Goal: Task Accomplishment & Management: Use online tool/utility

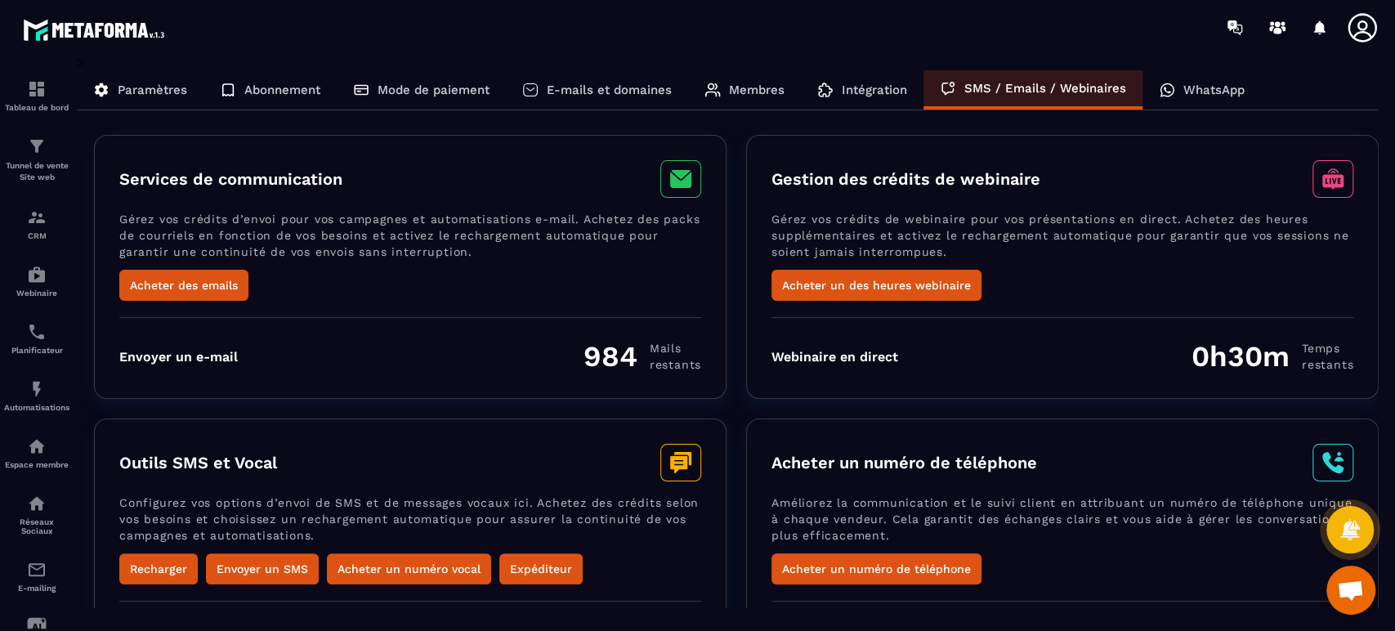
click at [1216, 89] on p "WhatsApp" at bounding box center [1213, 90] width 61 height 15
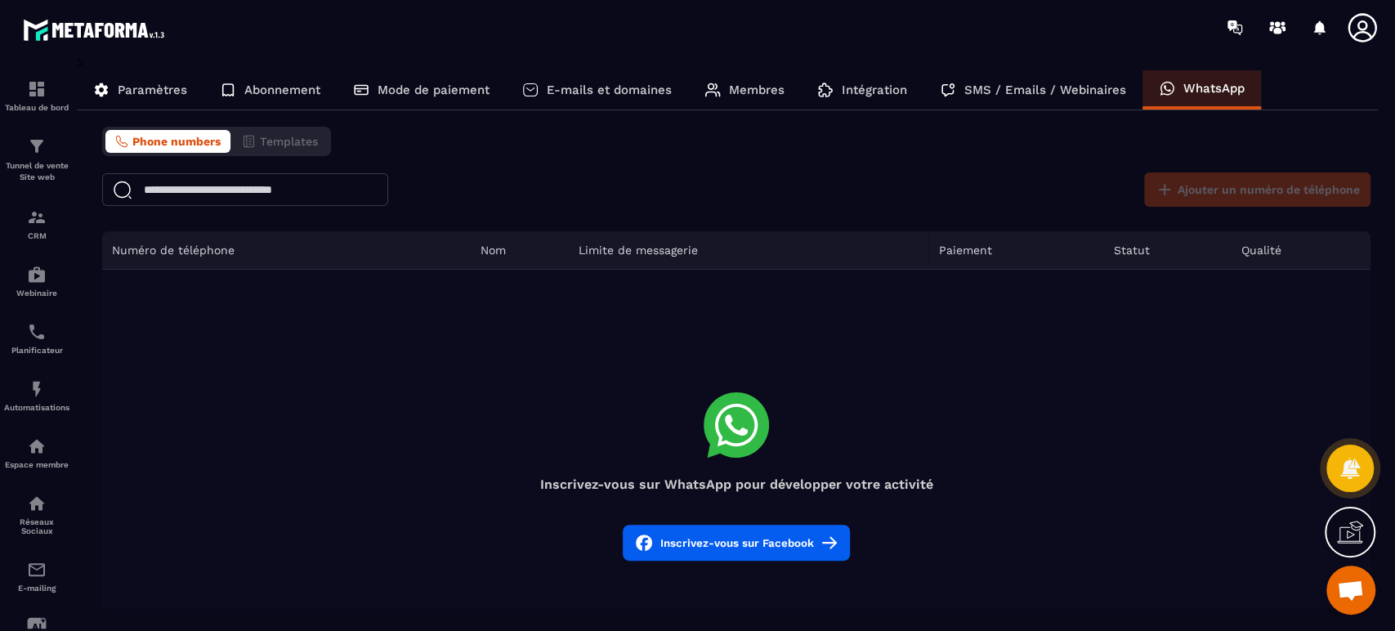
click at [25, 174] on p "Tunnel de vente Site web" at bounding box center [36, 171] width 65 height 23
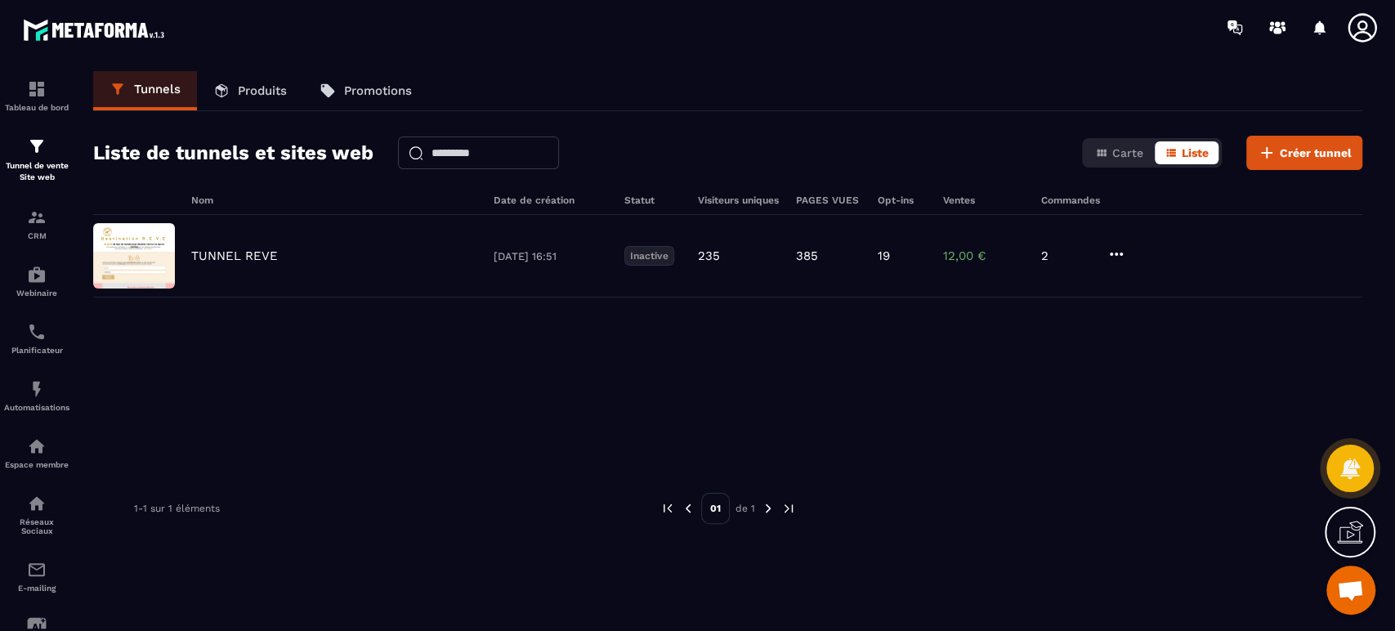
click at [257, 260] on p "TUNNEL REVE" at bounding box center [234, 255] width 87 height 15
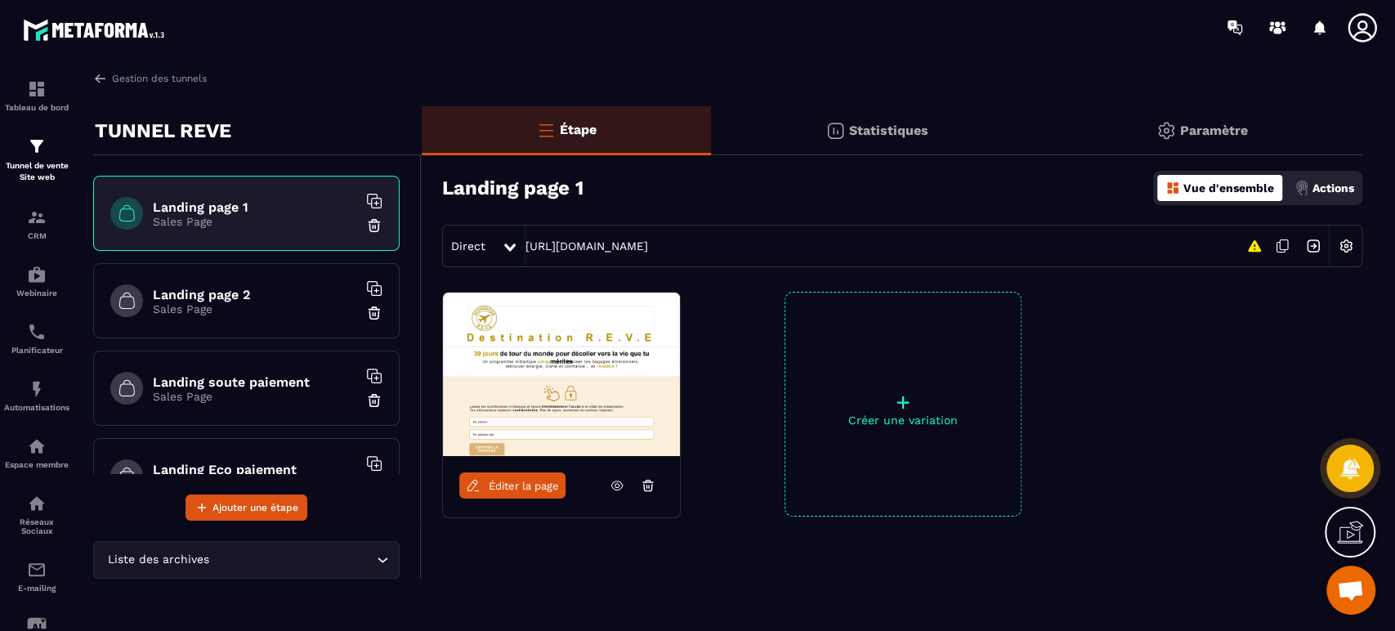
click at [1194, 129] on p "Paramètre" at bounding box center [1214, 131] width 68 height 16
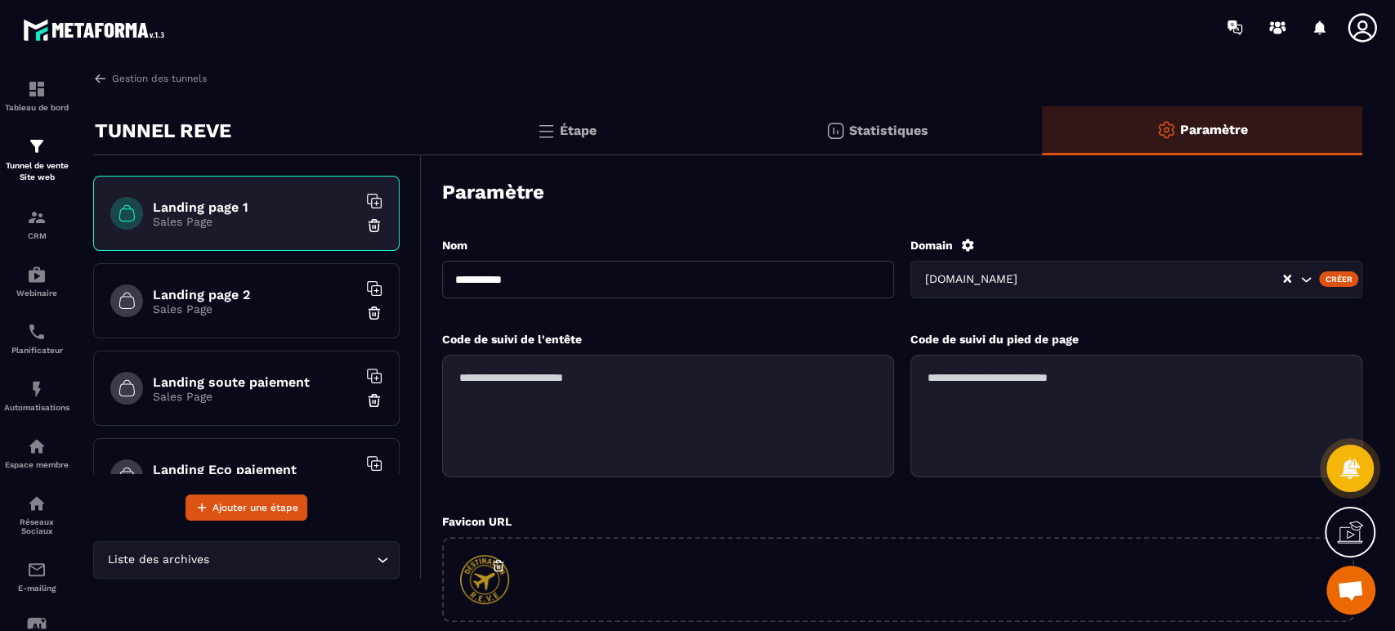
click at [874, 127] on p "Statistiques" at bounding box center [888, 131] width 79 height 16
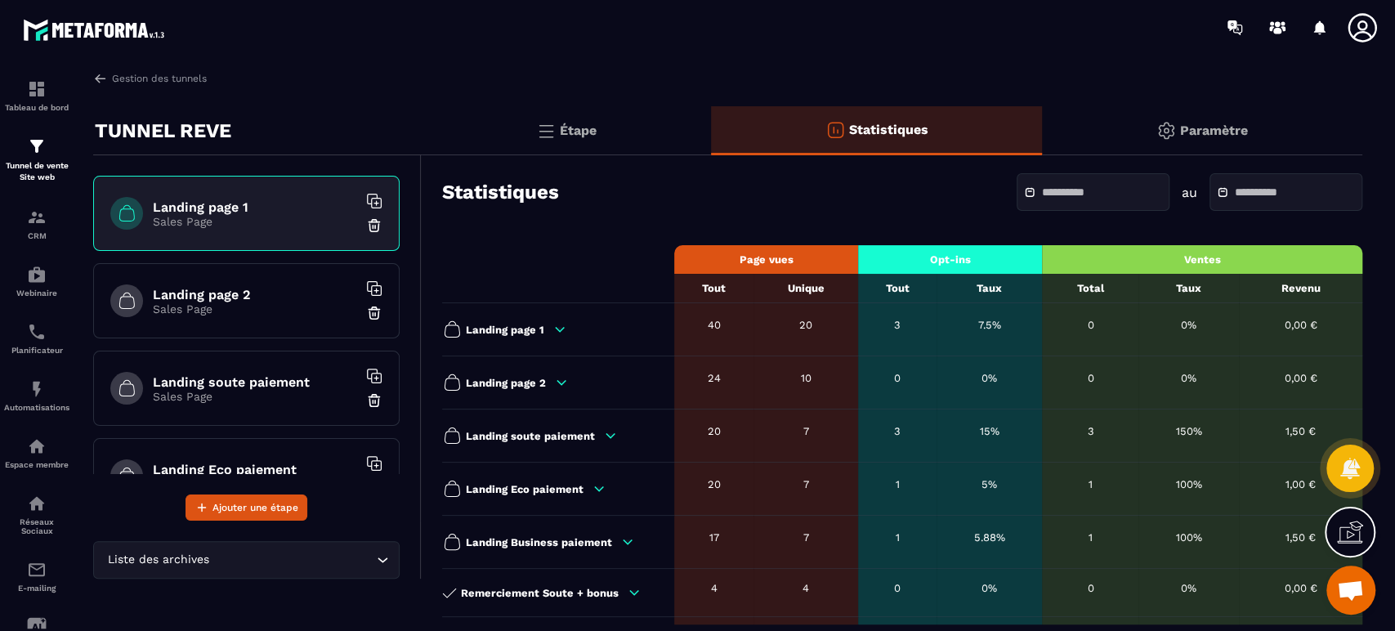
click at [563, 117] on div "Étape" at bounding box center [566, 130] width 289 height 49
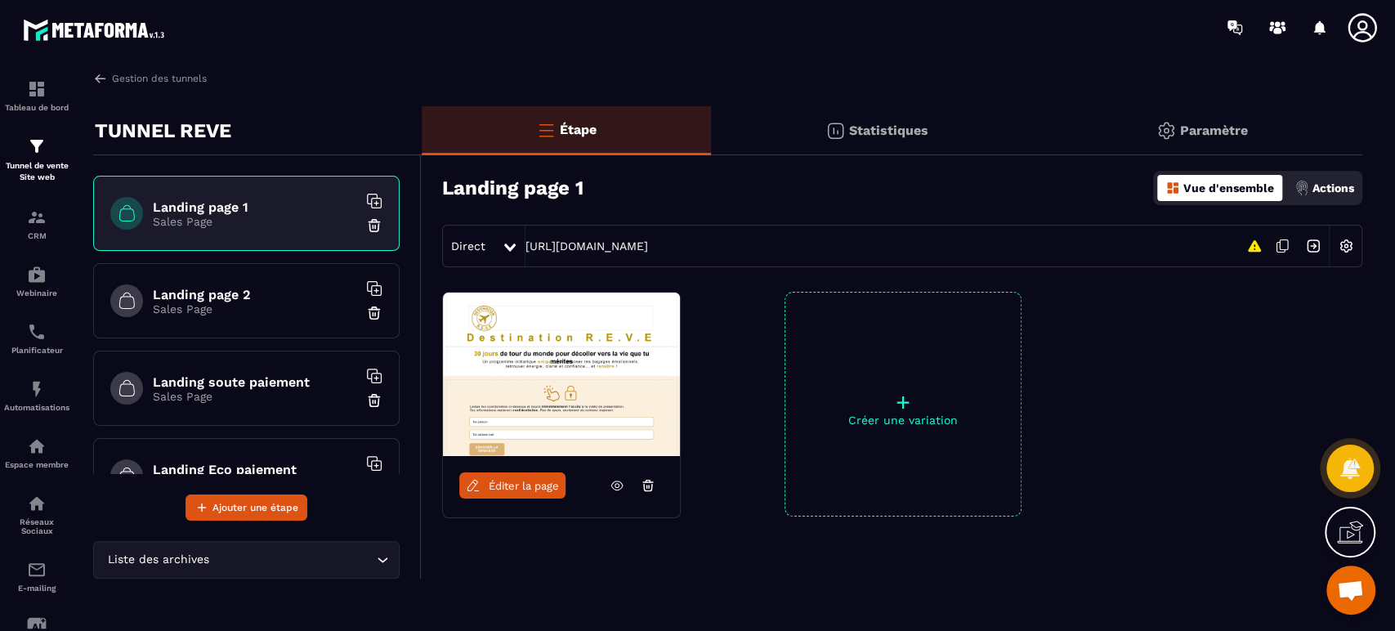
click at [1325, 181] on p "Actions" at bounding box center [1333, 187] width 42 height 13
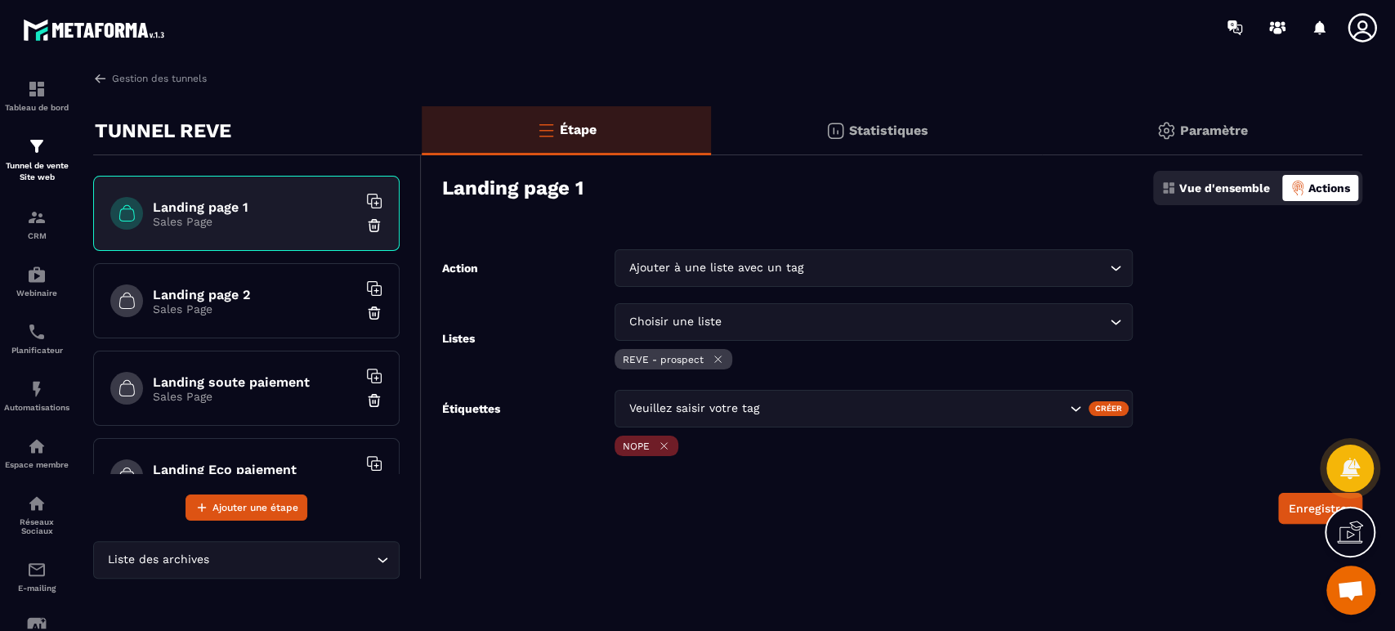
click at [1242, 190] on p "Vue d'ensemble" at bounding box center [1224, 187] width 91 height 13
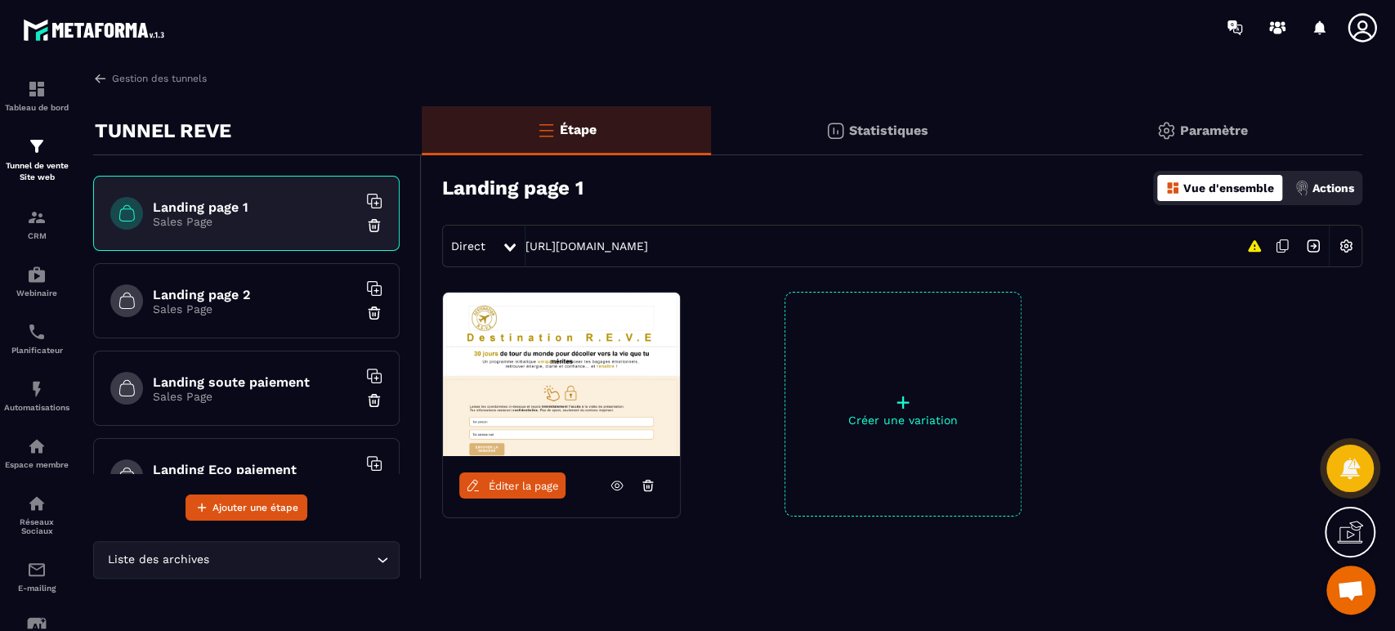
click at [1353, 244] on img at bounding box center [1345, 245] width 31 height 31
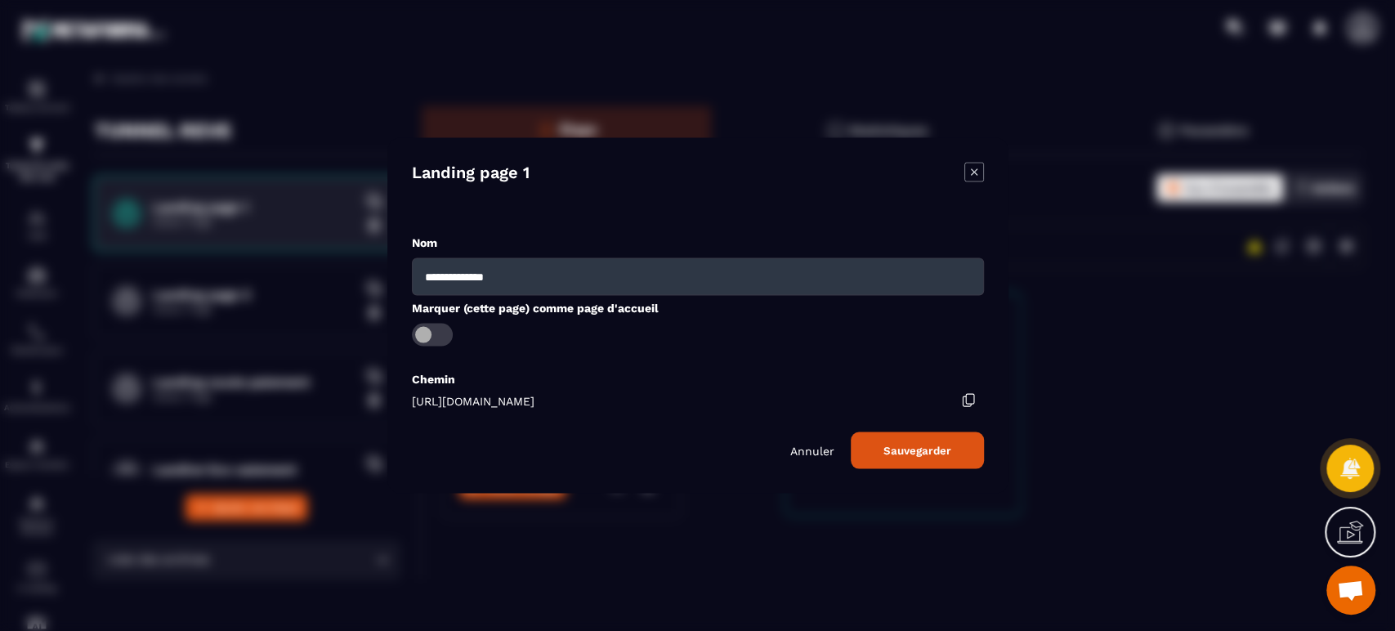
click at [967, 395] on icon "Modal window" at bounding box center [968, 399] width 15 height 15
click at [806, 452] on p "Annuler" at bounding box center [812, 450] width 44 height 13
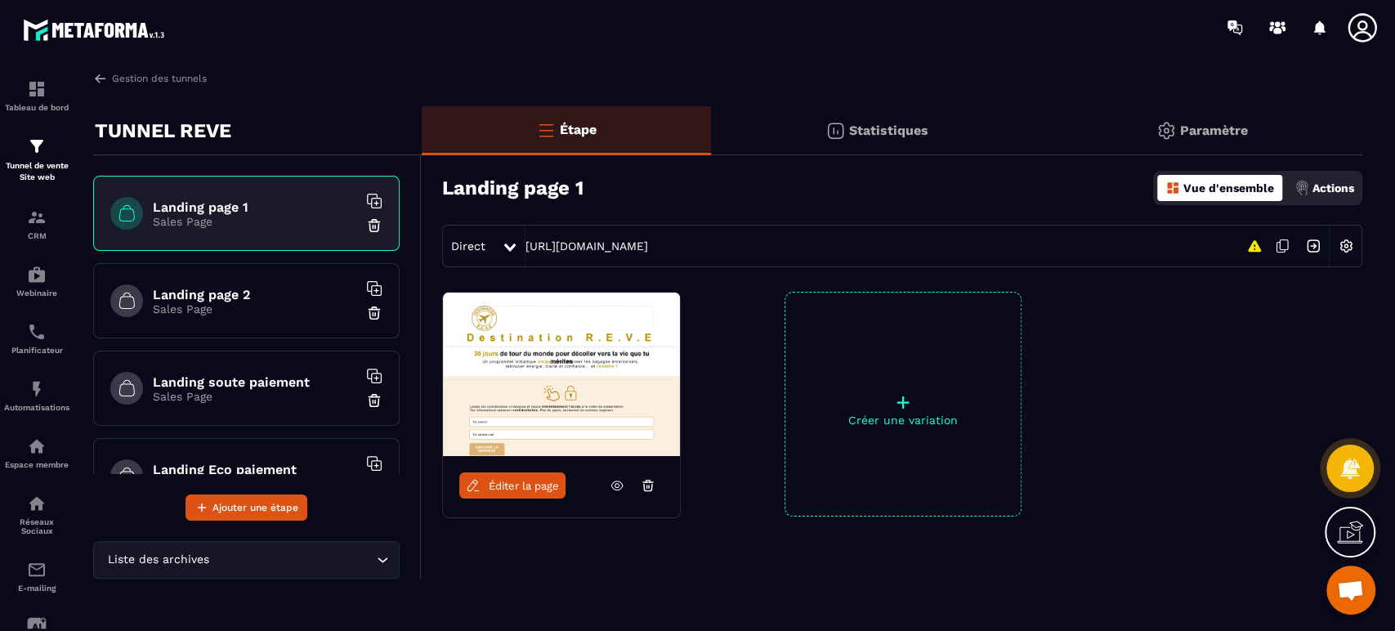
click at [771, 58] on section "Tableau de bord Tunnel de vente Site web CRM Webinaire Planificateur Automatisa…" at bounding box center [697, 348] width 1395 height 586
